Goal: Transaction & Acquisition: Purchase product/service

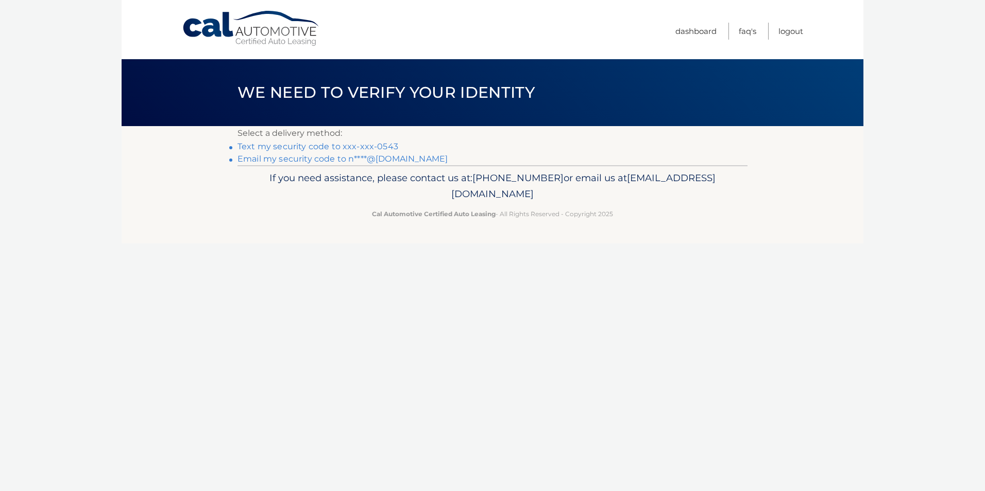
click at [254, 144] on link "Text my security code to xxx-xxx-0543" at bounding box center [317, 147] width 161 height 10
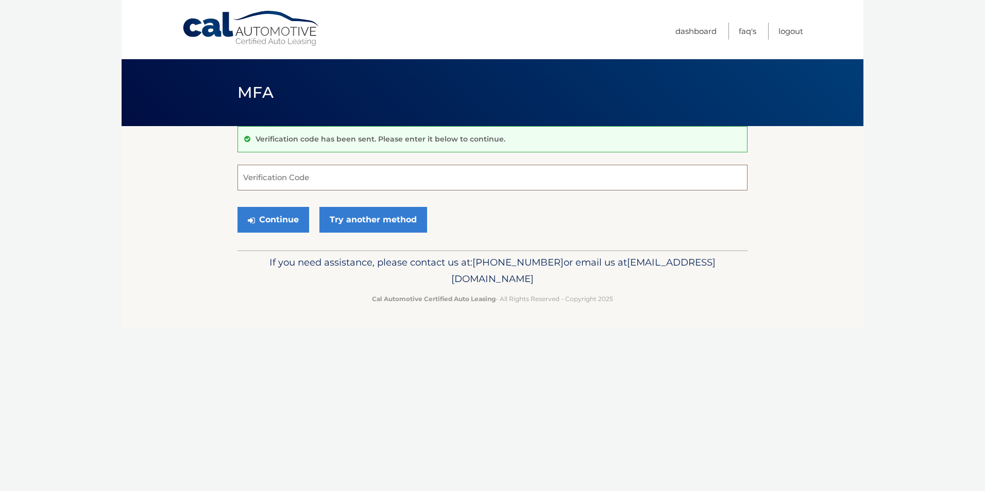
click at [249, 175] on input "Verification Code" at bounding box center [492, 178] width 510 height 26
click at [245, 174] on input "Verification Code" at bounding box center [492, 178] width 510 height 26
type input "824496"
click at [279, 221] on button "Continue" at bounding box center [273, 220] width 72 height 26
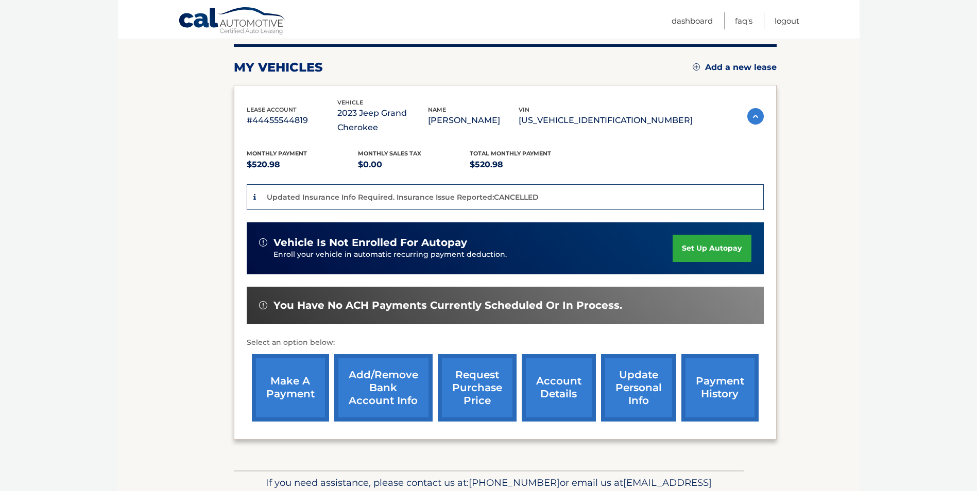
scroll to position [154, 0]
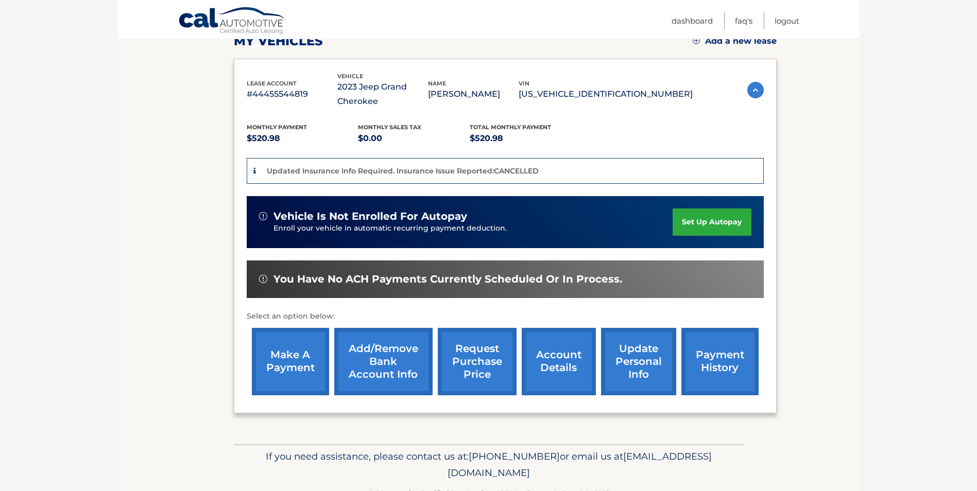
click at [283, 358] on link "make a payment" at bounding box center [290, 361] width 77 height 67
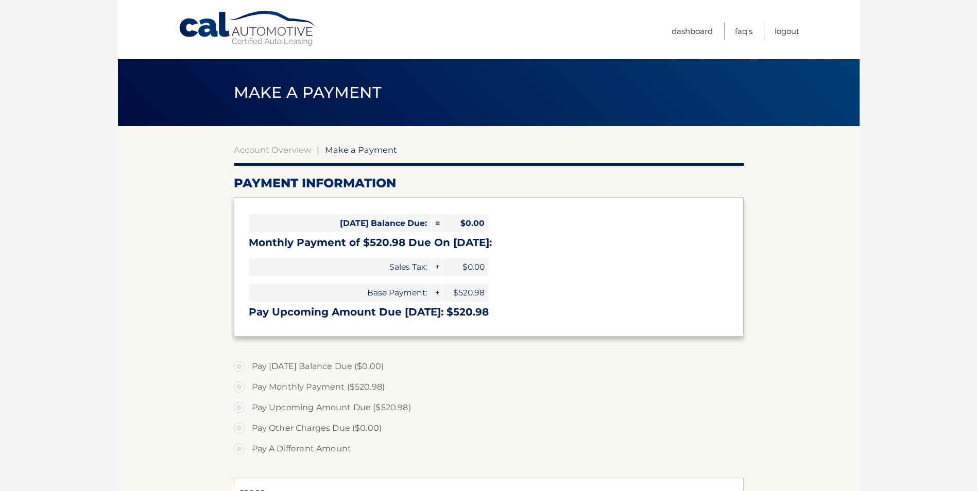
select select "NjJmOTFjNzItMmE4NS00MjczLWIwODUtYTlhMWYzMGYwYmNm"
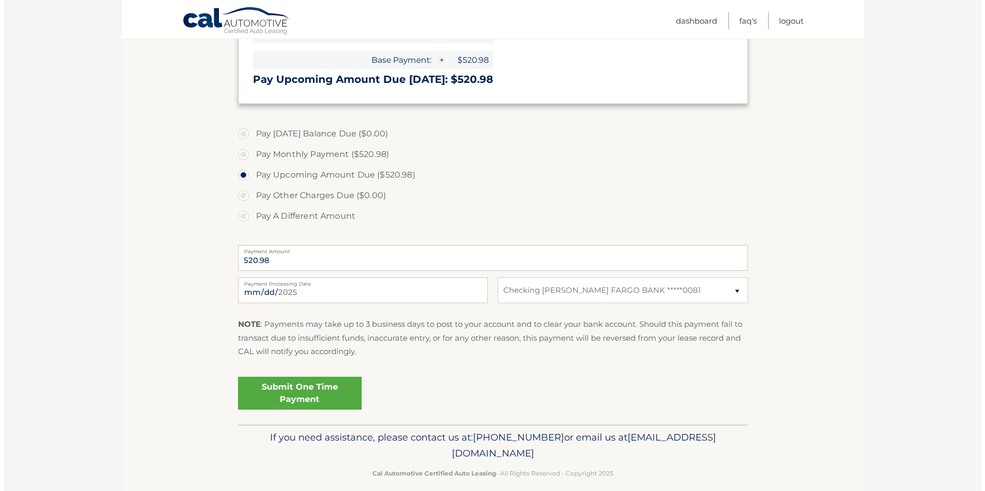
scroll to position [245, 0]
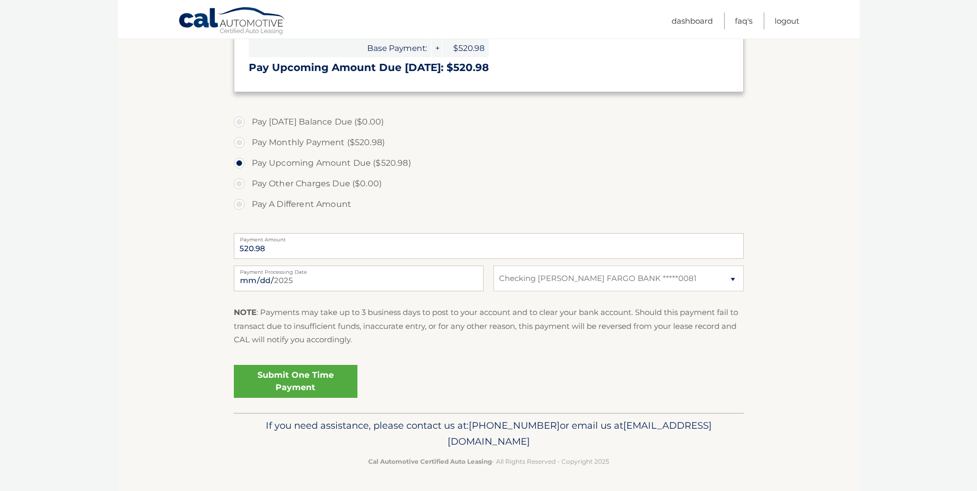
click at [316, 379] on link "Submit One Time Payment" at bounding box center [296, 381] width 124 height 33
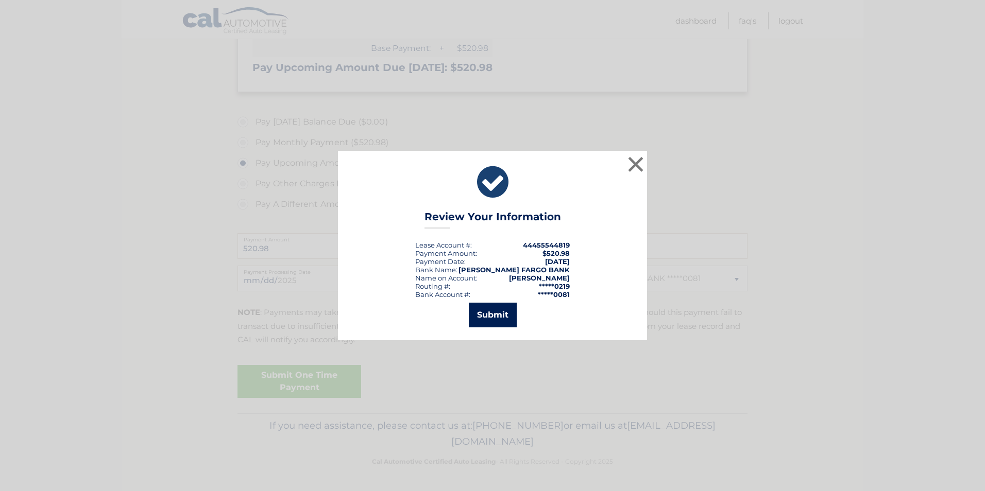
click at [496, 316] on button "Submit" at bounding box center [493, 315] width 48 height 25
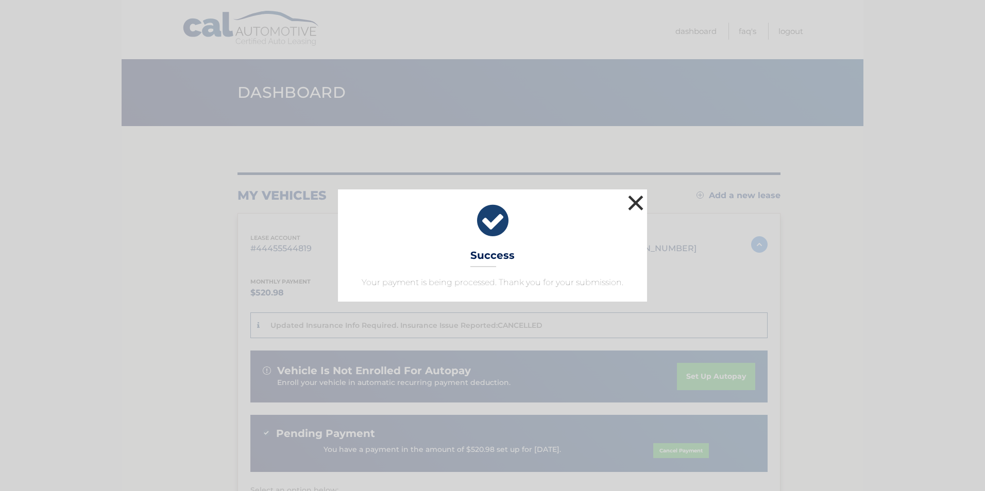
click at [630, 198] on button "×" at bounding box center [635, 203] width 21 height 21
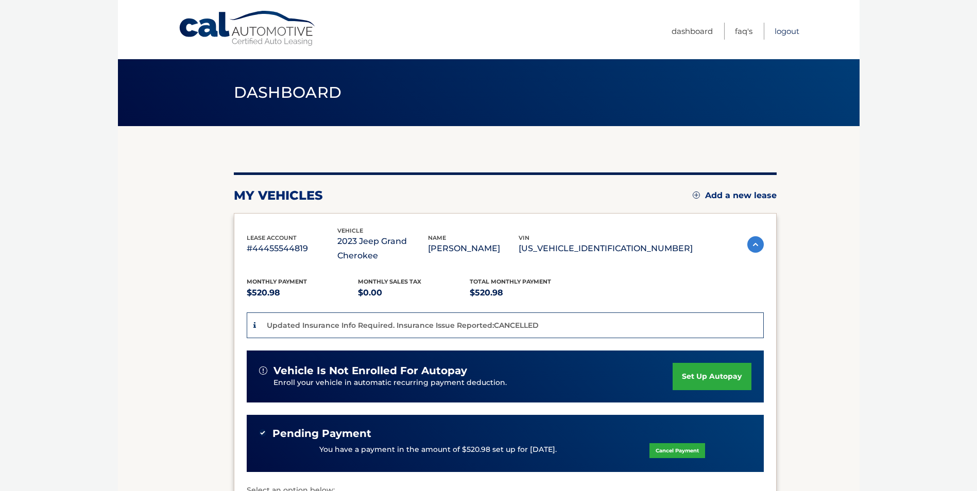
click at [783, 28] on link "Logout" at bounding box center [786, 31] width 25 height 17
